Goal: Task Accomplishment & Management: Use online tool/utility

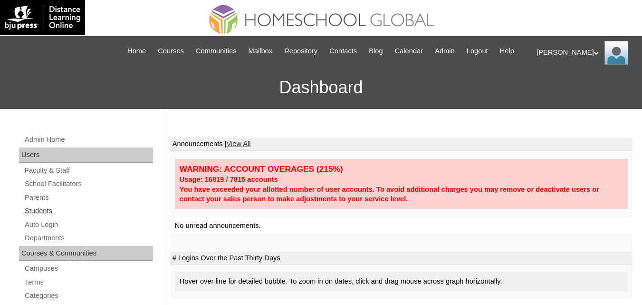
click at [40, 217] on link "Students" at bounding box center [88, 211] width 129 height 12
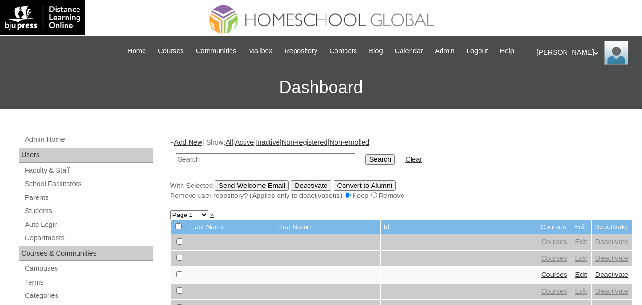
click at [218, 166] on input "text" at bounding box center [265, 159] width 179 height 13
type input "\"
paste input "Carly Nathania"
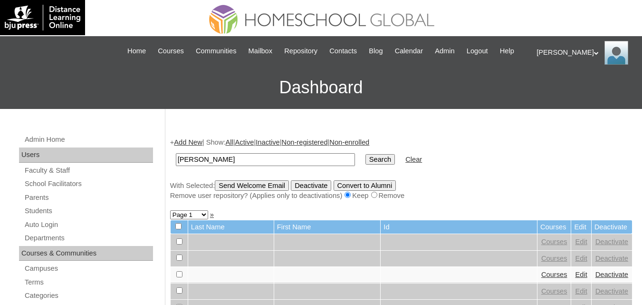
type input "Carly Nathania"
click at [366, 165] on input "Search" at bounding box center [380, 159] width 29 height 10
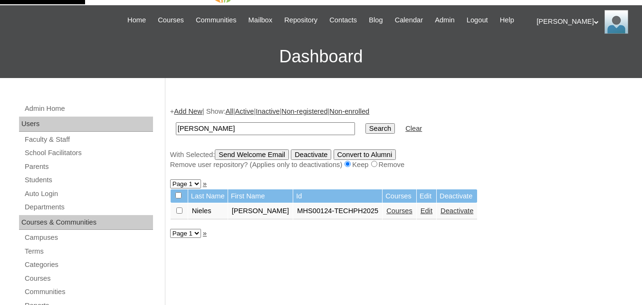
scroll to position [48, 0]
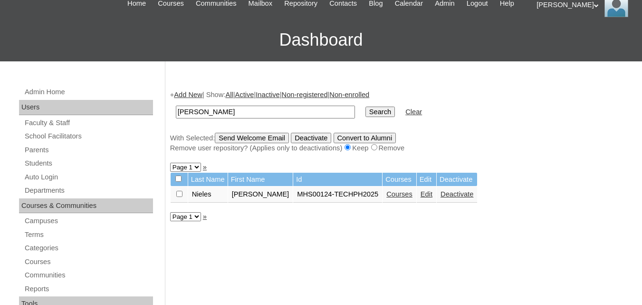
click at [389, 198] on link "Courses" at bounding box center [400, 194] width 26 height 8
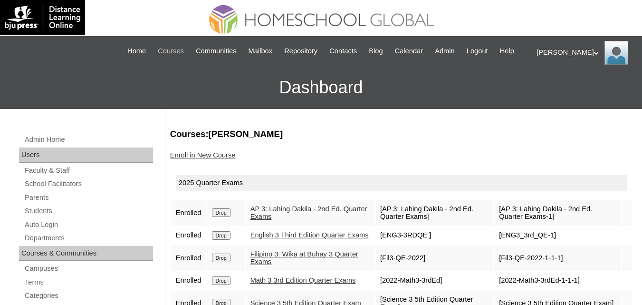
click at [174, 50] on span "Courses" at bounding box center [171, 51] width 26 height 11
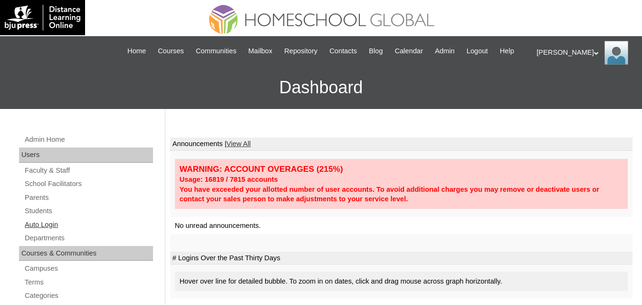
click at [39, 231] on link "Auto Login" at bounding box center [88, 225] width 129 height 12
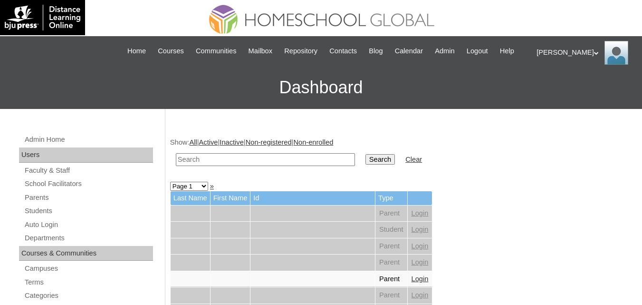
click at [222, 166] on input "text" at bounding box center [265, 159] width 179 height 13
paste input "Chayil Sky"
type input "Chayil Sky"
click at [366, 154] on input "Search" at bounding box center [380, 159] width 29 height 10
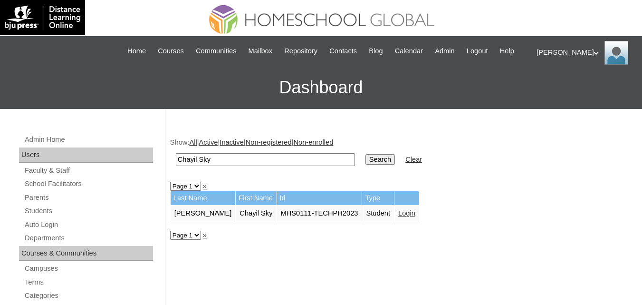
click at [399, 217] on link "Login" at bounding box center [407, 213] width 17 height 8
